Goal: Task Accomplishment & Management: Use online tool/utility

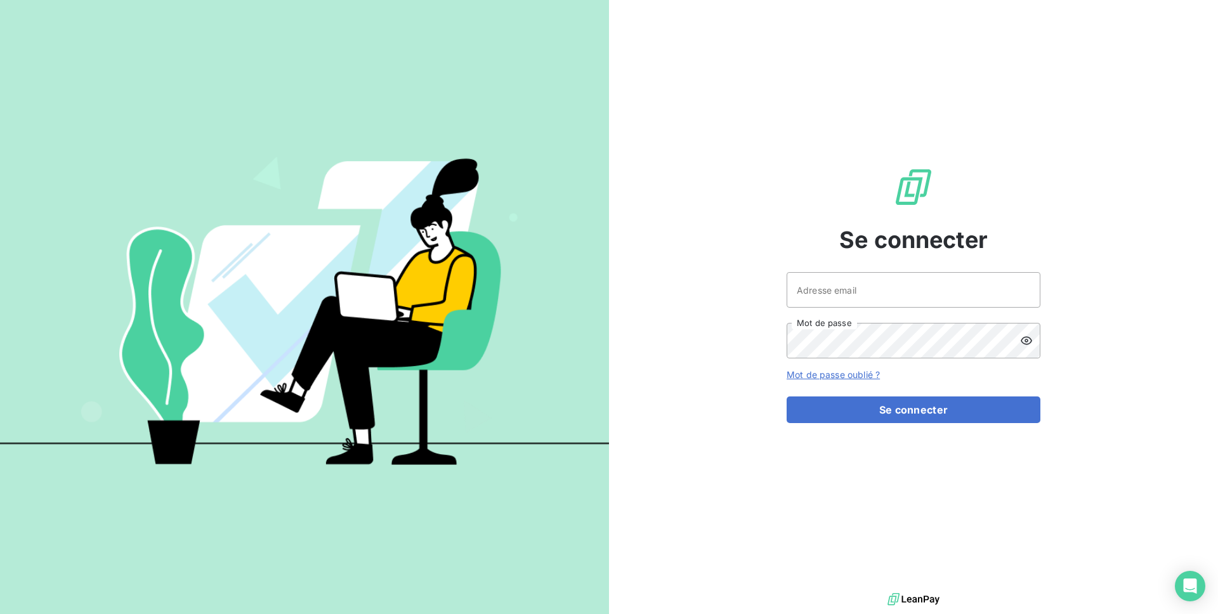
click at [822, 270] on div "Se connecter Adresse email Mot de passe Mot de passe oublié ? Se connecter" at bounding box center [913, 295] width 254 height 590
click at [831, 293] on input "Adresse email" at bounding box center [913, 290] width 254 height 36
type input "[EMAIL_ADDRESS][DOMAIN_NAME]"
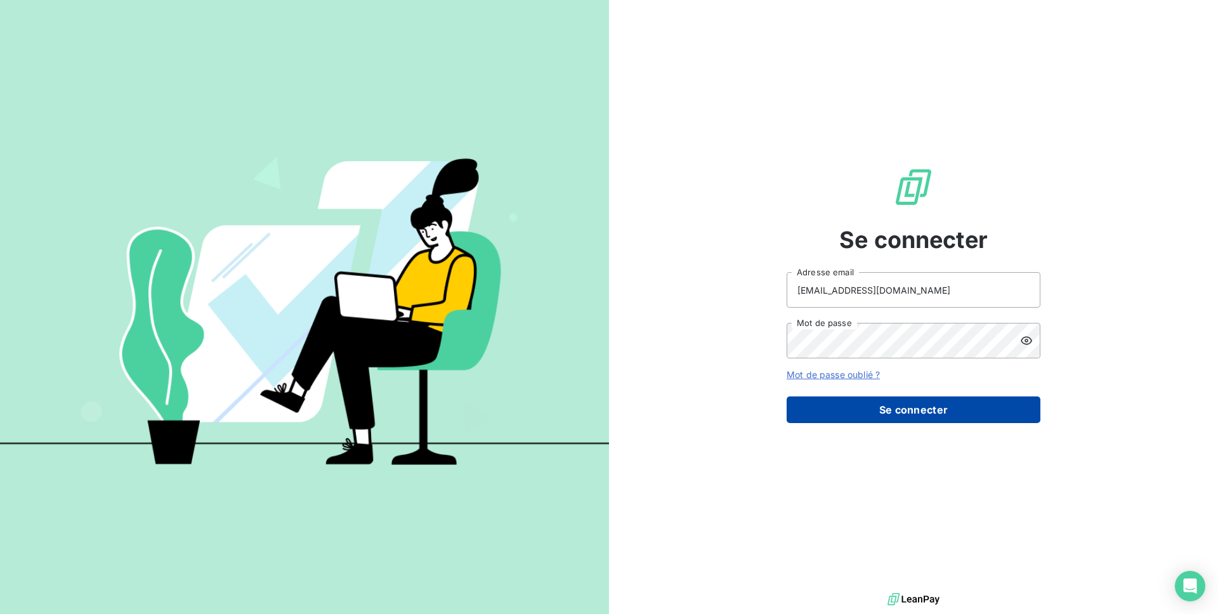
click at [931, 405] on button "Se connecter" at bounding box center [913, 409] width 254 height 27
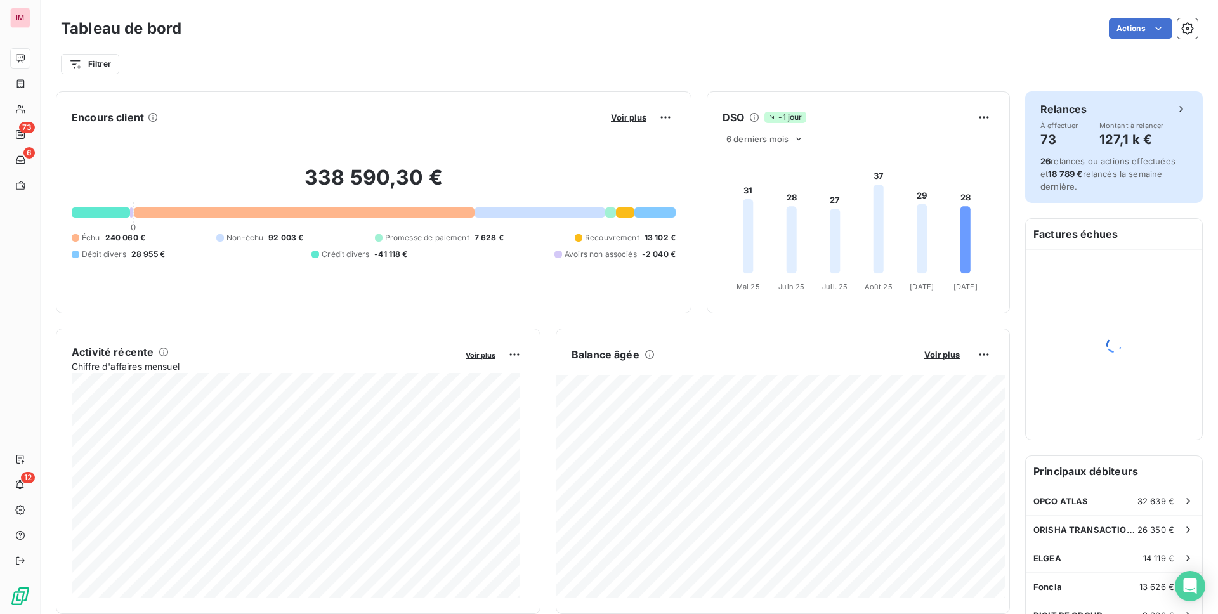
click at [1141, 112] on div "Relances" at bounding box center [1113, 108] width 147 height 15
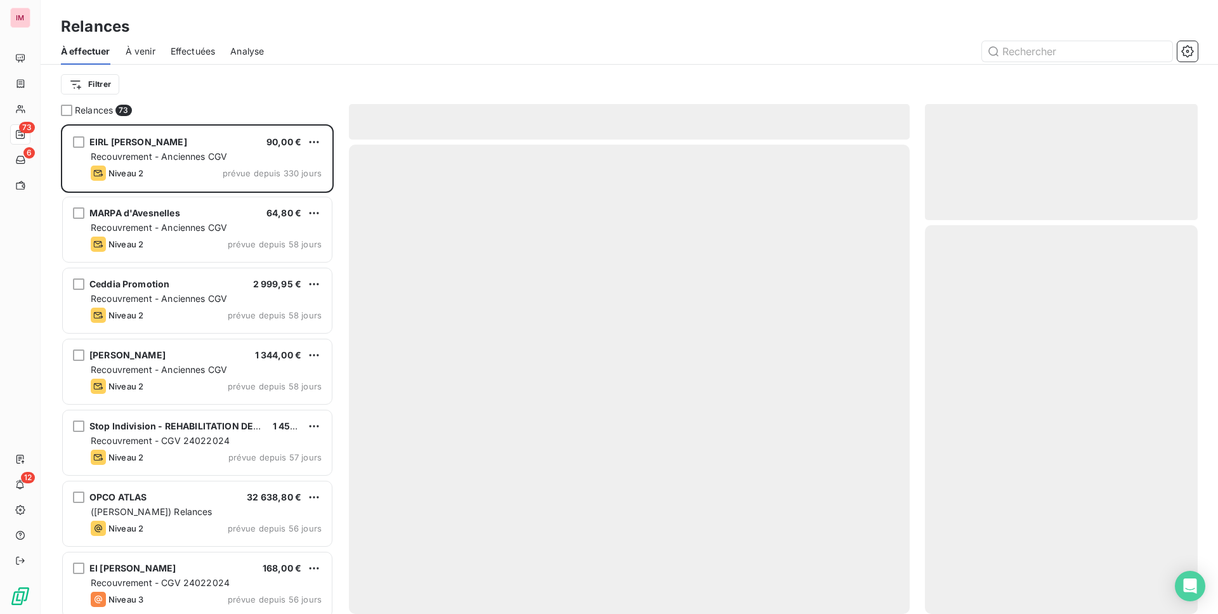
scroll to position [480, 263]
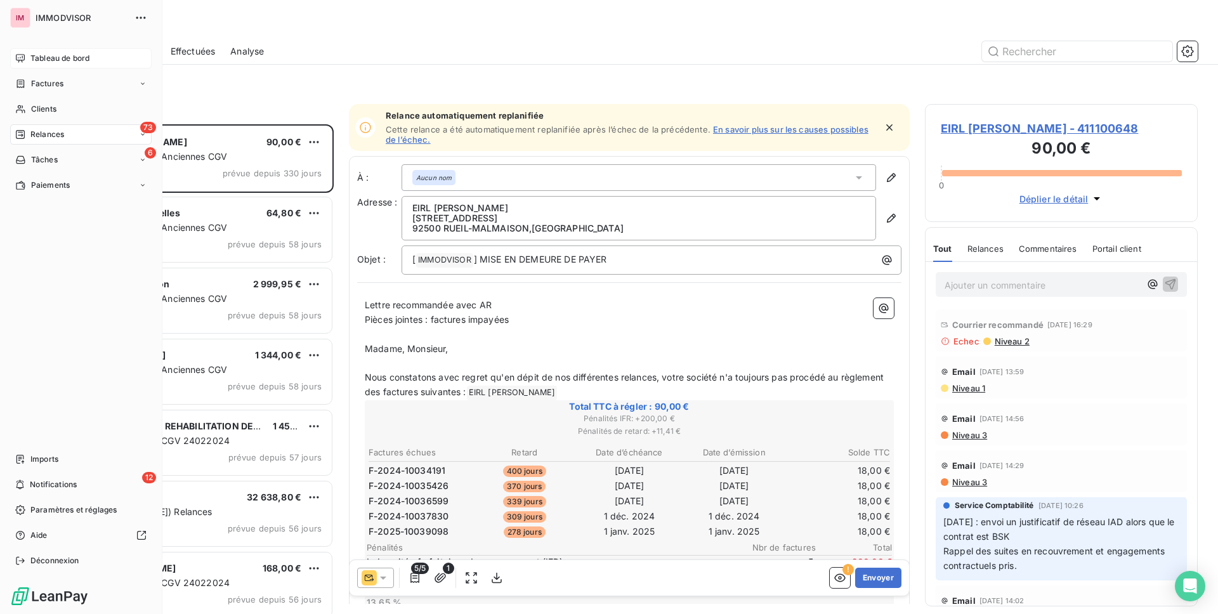
click at [33, 58] on span "Tableau de bord" at bounding box center [59, 58] width 59 height 11
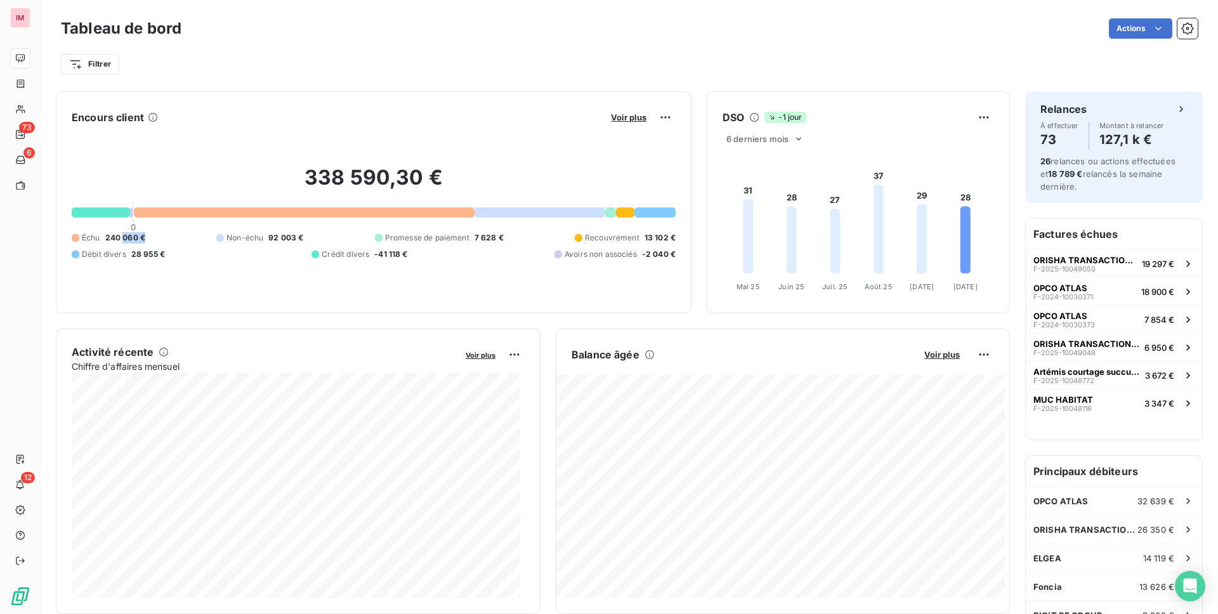
drag, startPoint x: 149, startPoint y: 238, endPoint x: 123, endPoint y: 237, distance: 26.0
click at [123, 237] on div "Échu 240 060 € Non-échu 92 003 € Promesse de paiement 7 628 € Recouvrement 13 1…" at bounding box center [374, 246] width 604 height 28
click at [127, 236] on span "240 060 €" at bounding box center [125, 237] width 40 height 11
drag, startPoint x: 137, startPoint y: 237, endPoint x: 107, endPoint y: 235, distance: 30.5
click at [107, 235] on span "240 060 €" at bounding box center [125, 237] width 40 height 11
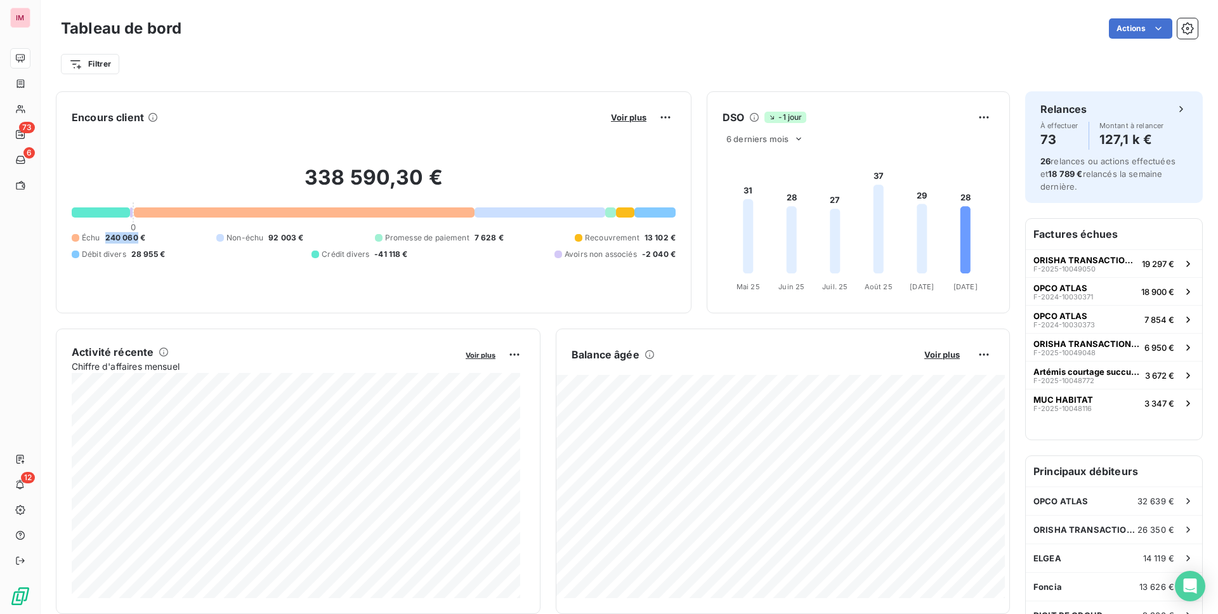
copy span "240 060"
click at [1143, 31] on html "IM 73 6 12 Tableau de bord Actions Exporter le tableau de bord Planifier un rap…" at bounding box center [609, 307] width 1218 height 614
